Goal: Information Seeking & Learning: Understand process/instructions

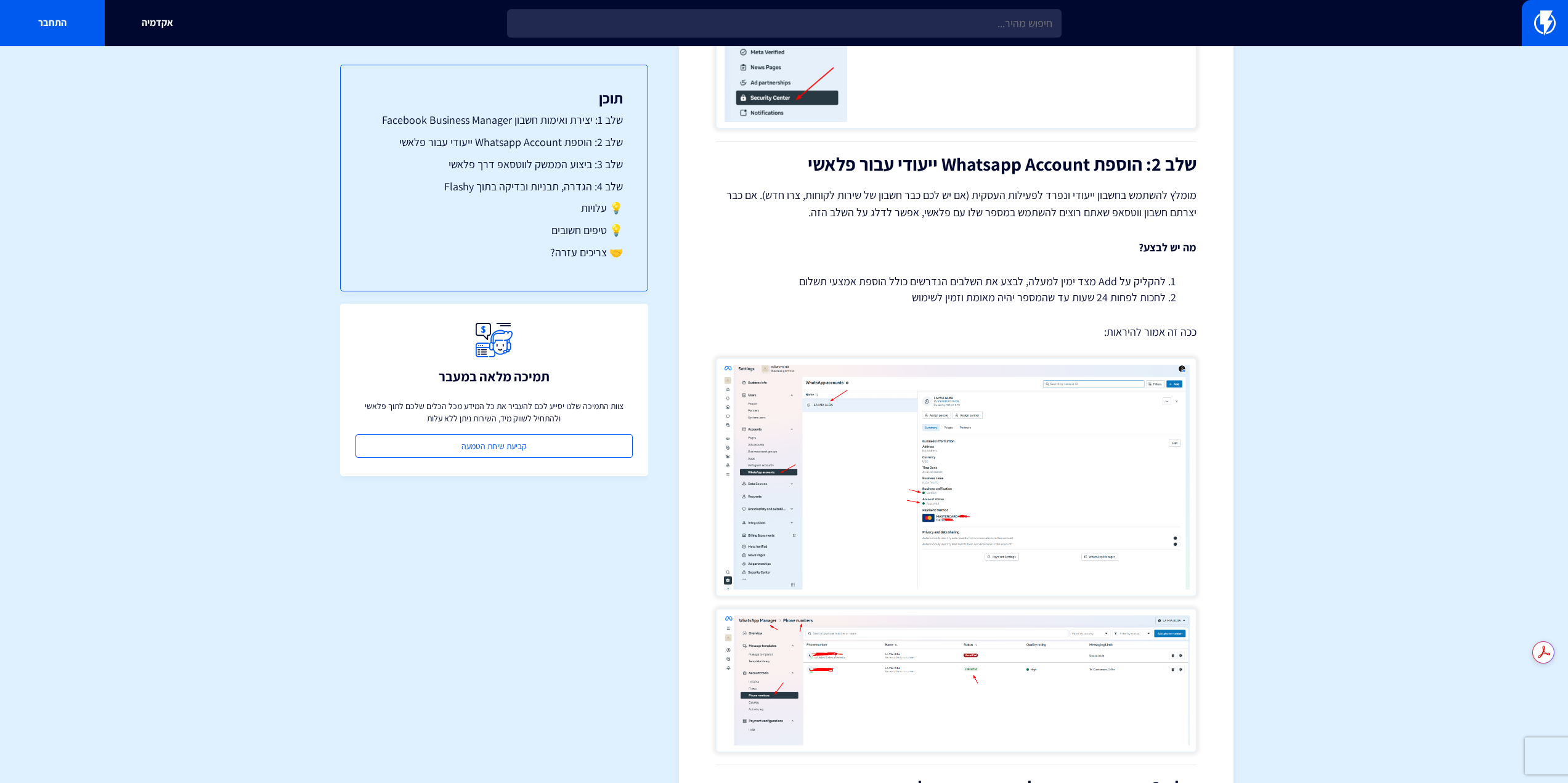
scroll to position [1171, 0]
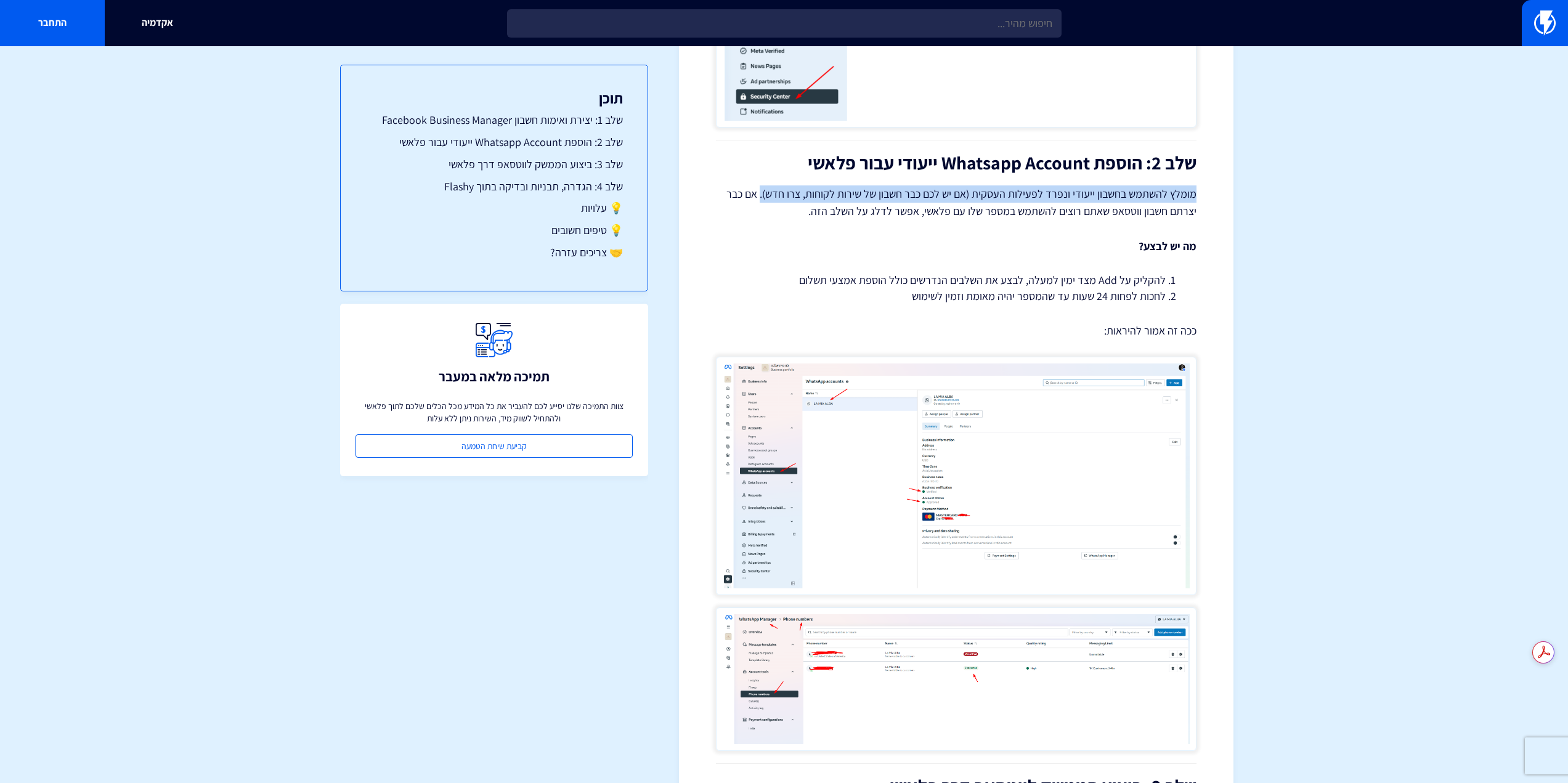
drag, startPoint x: 1197, startPoint y: 188, endPoint x: 763, endPoint y: 196, distance: 434.1
click at [763, 196] on p "מומלץ להשתמש בחשבון ייעודי ונפרד לפעילות העסקית (אם יש לכם כבר חשבון של שירות ל…" at bounding box center [956, 203] width 481 height 35
copy p "מומלץ להשתמש בחשבון ייעודי ונפרד לפעילות העסקית (אם יש לכם כבר חשבון של שירות ל…"
drag, startPoint x: 1296, startPoint y: 250, endPoint x: 1289, endPoint y: 238, distance: 13.9
click at [1296, 250] on section "מרכז תמיכה אינטגרציות מדריך התחברות ל-WhatsApp Business API דרך פלאשי ממשק הווט…" at bounding box center [784, 253] width 1568 height 2756
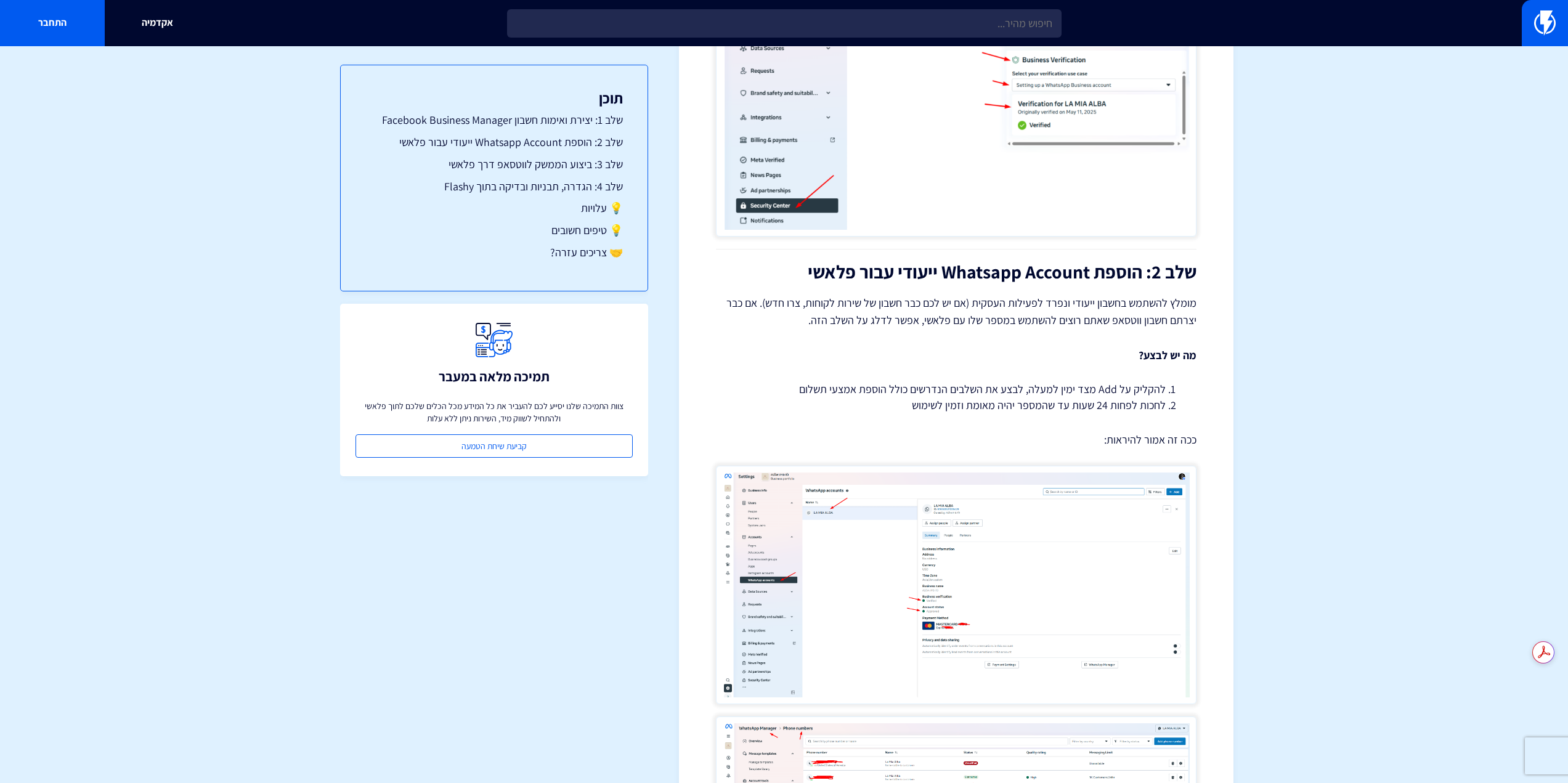
scroll to position [478, 0]
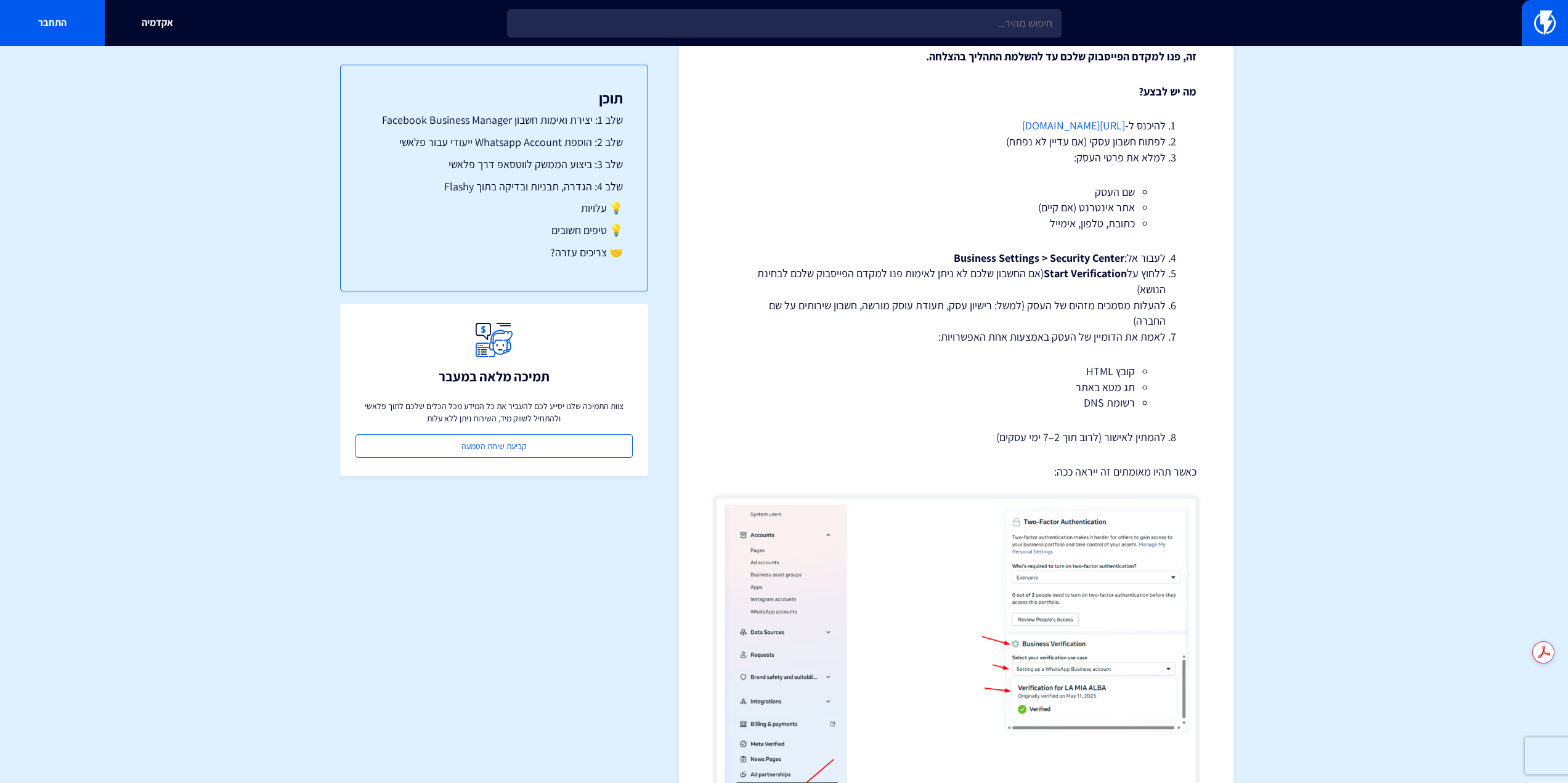
drag, startPoint x: 1291, startPoint y: 359, endPoint x: 1267, endPoint y: 165, distance: 195.5
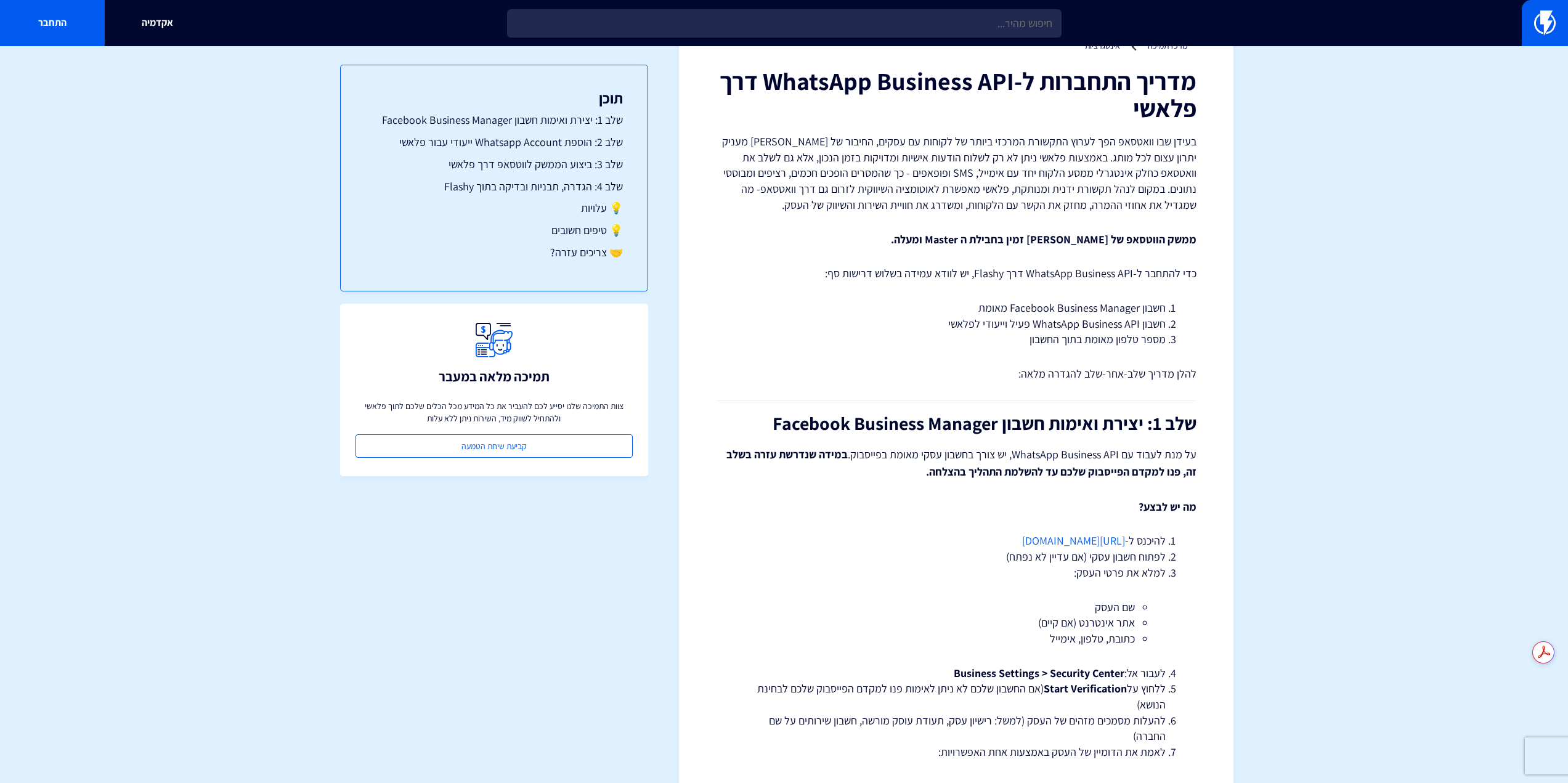
drag, startPoint x: 1265, startPoint y: 254, endPoint x: 1235, endPoint y: 401, distance: 150.0
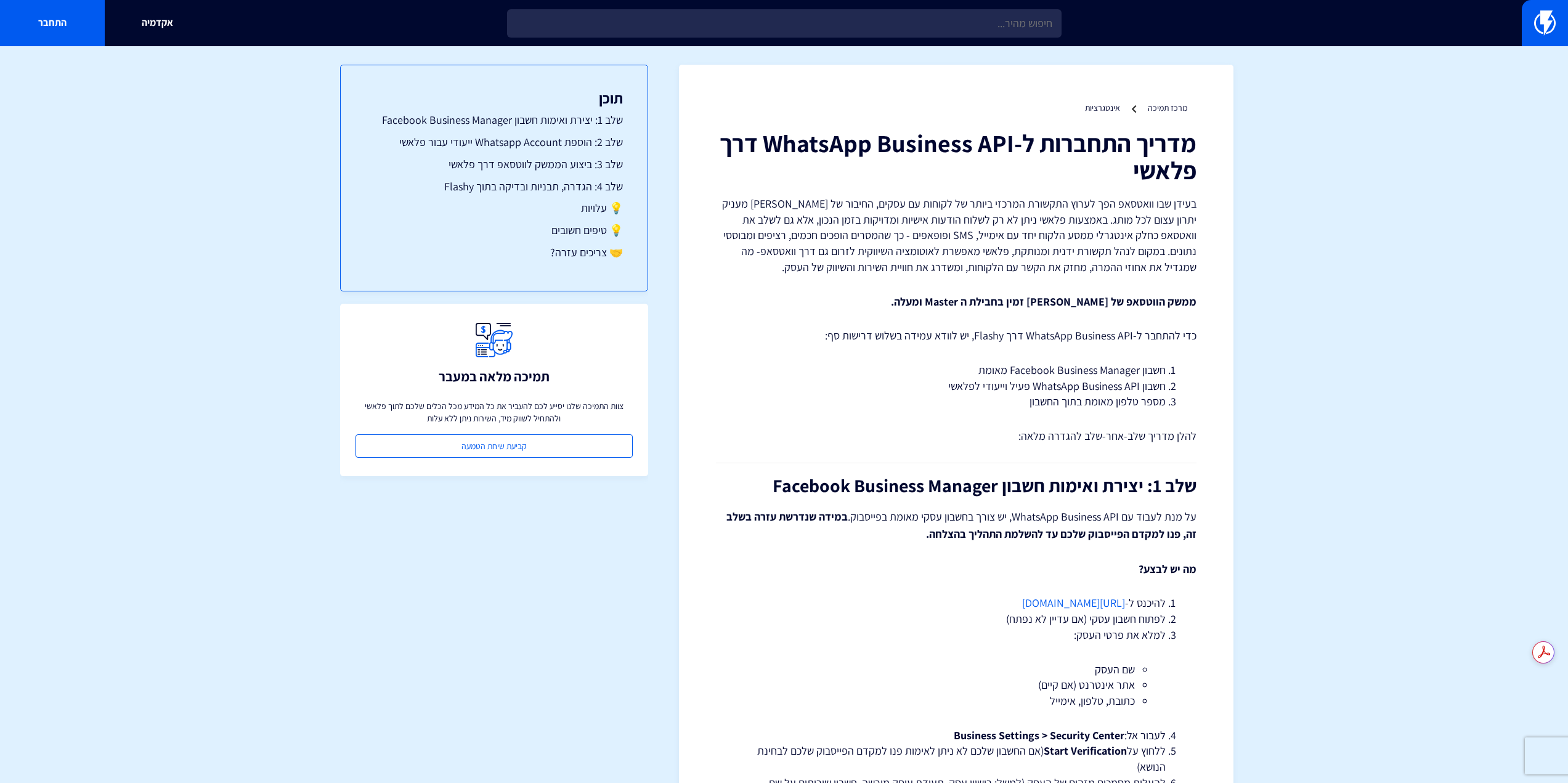
drag, startPoint x: 1235, startPoint y: 401, endPoint x: 484, endPoint y: 102, distance: 808.3
drag, startPoint x: 721, startPoint y: 150, endPoint x: 714, endPoint y: 149, distance: 7.1
click at [721, 150] on h1 "מדריך התחברות ל-WhatsApp Business API דרך פלאשי" at bounding box center [956, 157] width 481 height 54
